Goal: Find specific page/section: Find specific page/section

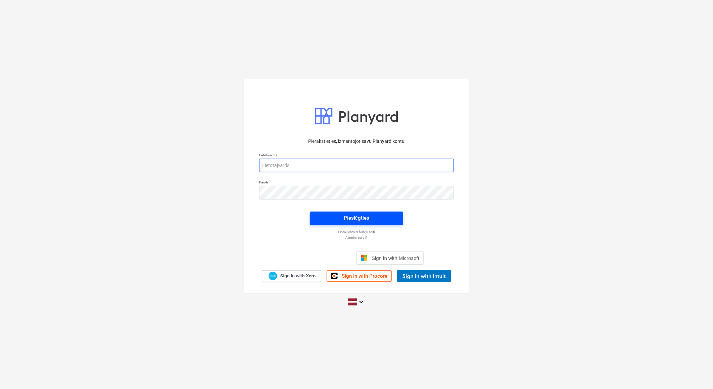
type input "[EMAIL_ADDRESS][DOMAIN_NAME]"
click at [369, 220] on span "Pieslēgties" at bounding box center [356, 218] width 77 height 9
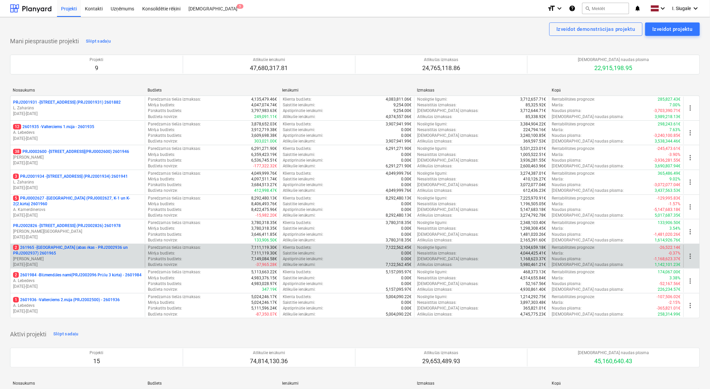
click at [98, 256] on p "2 261965 - [GEOGRAPHIC_DATA] (abas ēkas - PRJ2002936 un PRJ2002937) 2601965" at bounding box center [77, 250] width 129 height 11
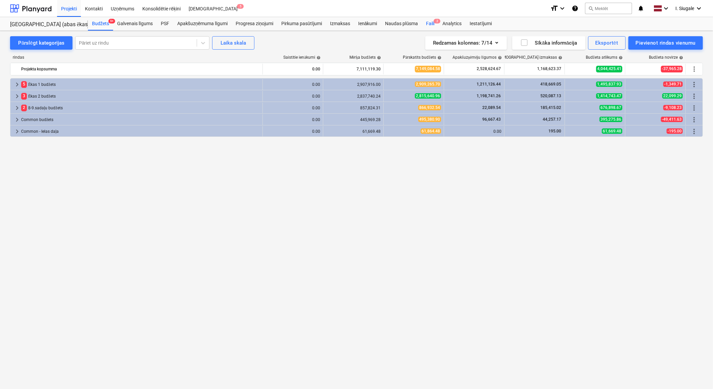
click at [429, 23] on div "Faili 2" at bounding box center [430, 23] width 16 height 13
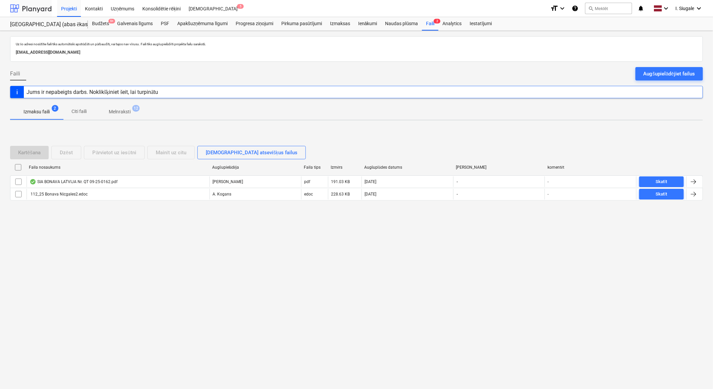
click at [38, 10] on div at bounding box center [31, 8] width 42 height 17
